Goal: Find specific page/section

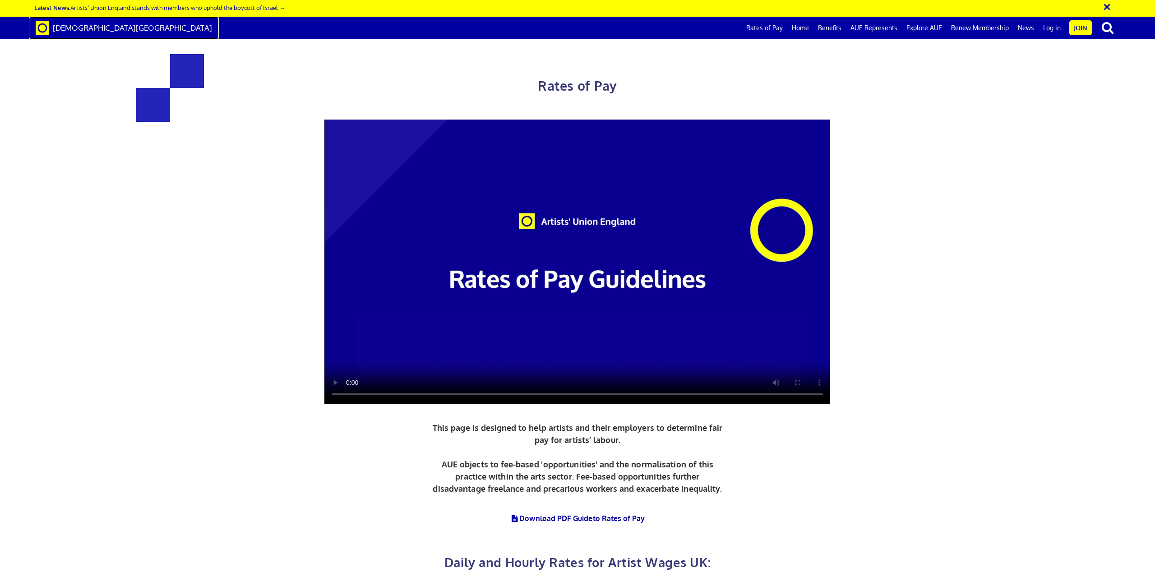
click at [81, 28] on span "[DEMOGRAPHIC_DATA][GEOGRAPHIC_DATA]" at bounding box center [132, 27] width 159 height 9
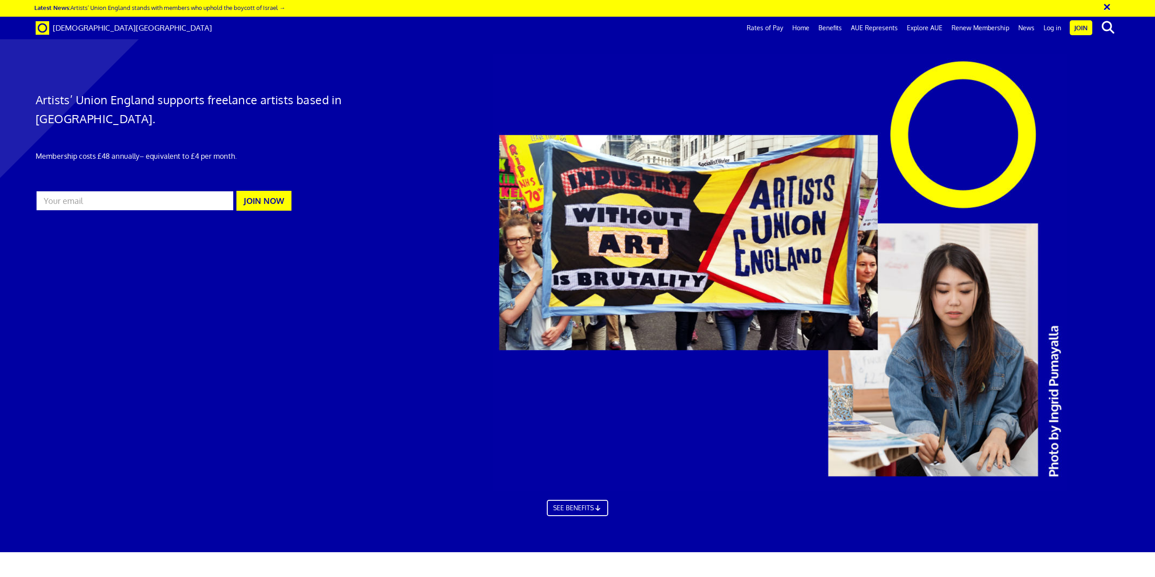
scroll to position [1173, 0]
click at [764, 29] on link "Rates of Pay" at bounding box center [765, 28] width 46 height 23
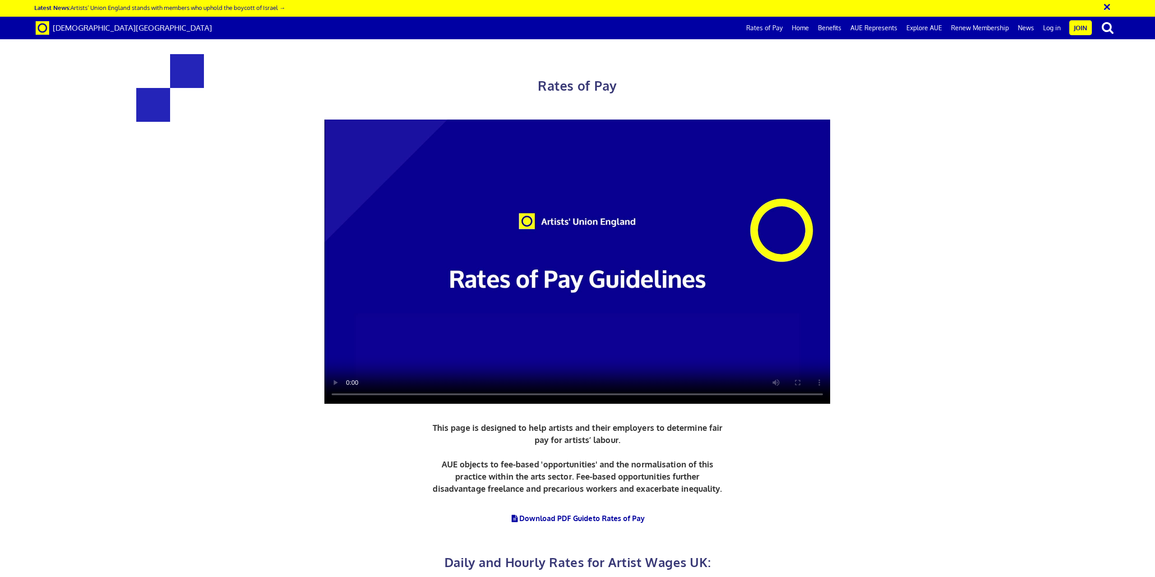
scroll to position [316, 0]
